Goal: Information Seeking & Learning: Learn about a topic

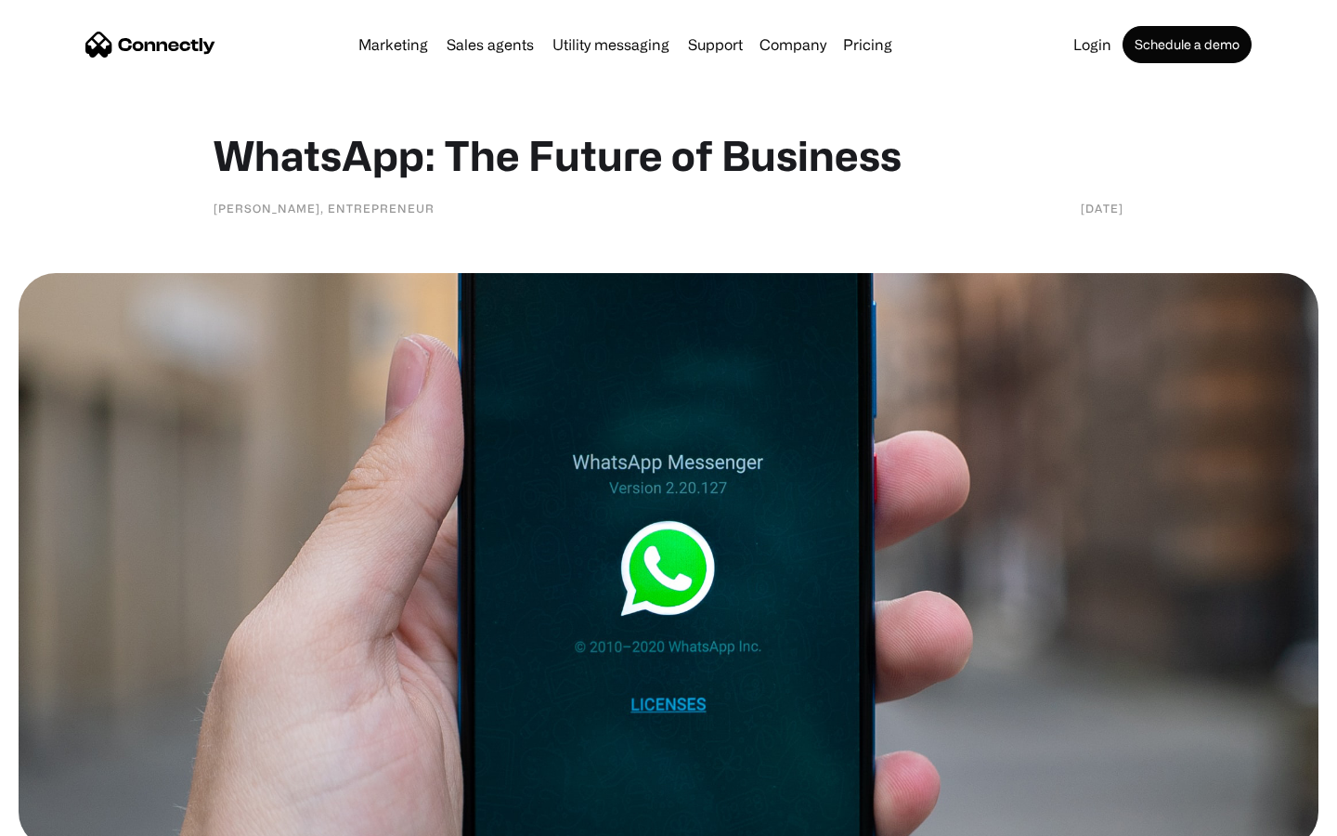
scroll to position [1043, 0]
